Goal: Navigation & Orientation: Find specific page/section

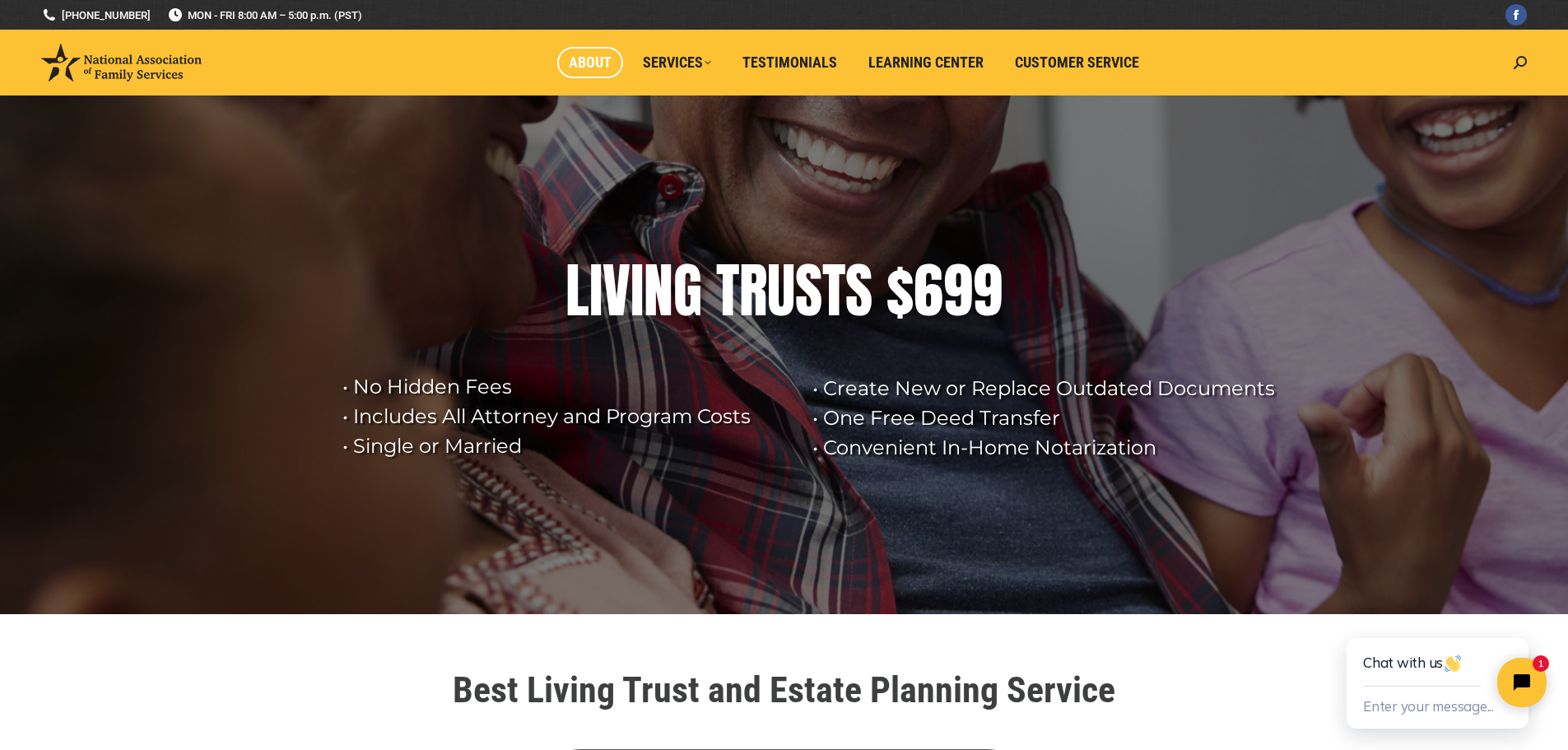
click at [609, 52] on link "About" at bounding box center [590, 62] width 66 height 31
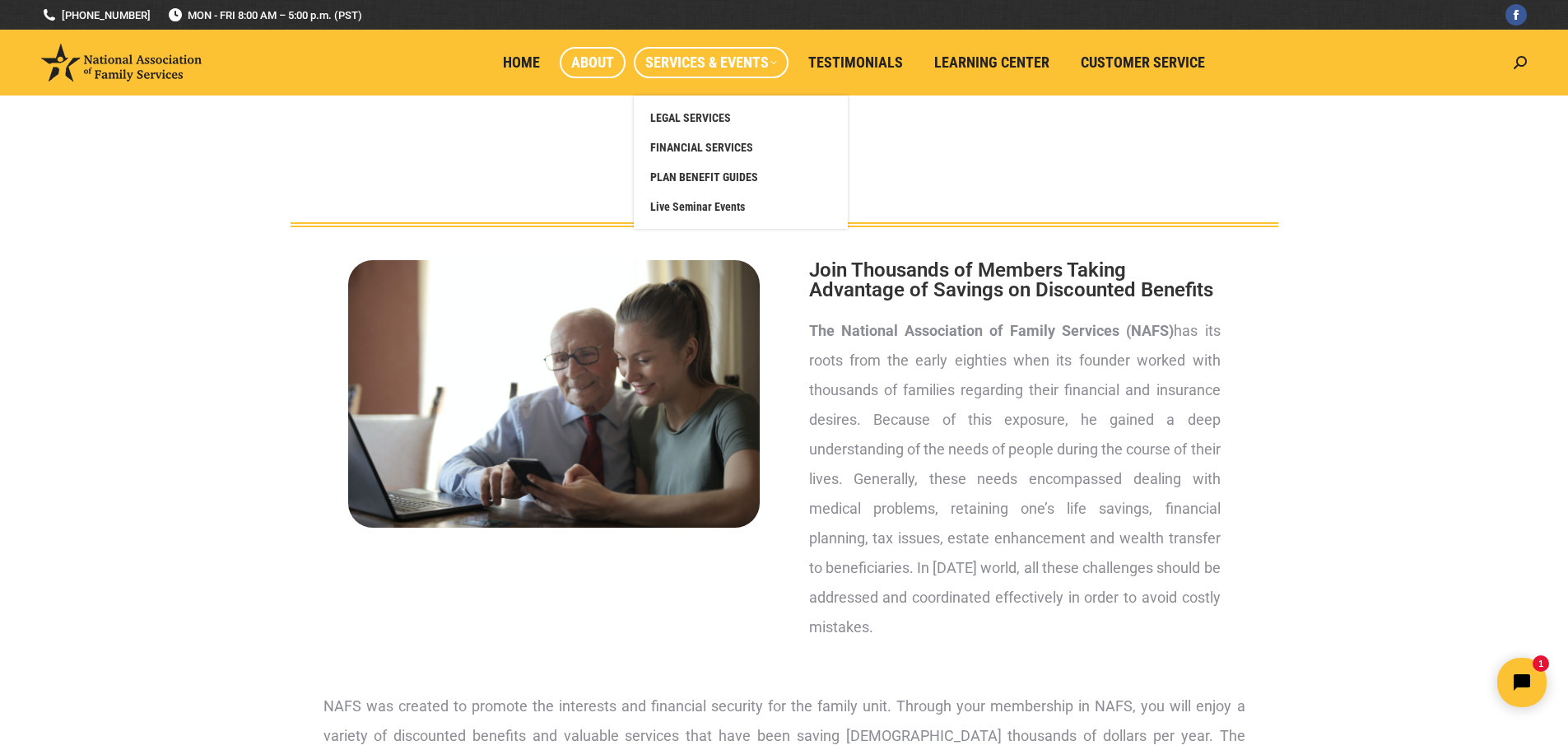
click at [704, 62] on span "Services & Events" at bounding box center [710, 63] width 131 height 19
click at [688, 115] on span "LEGAL SERVICES" at bounding box center [691, 117] width 81 height 15
